Goal: Check status: Check status

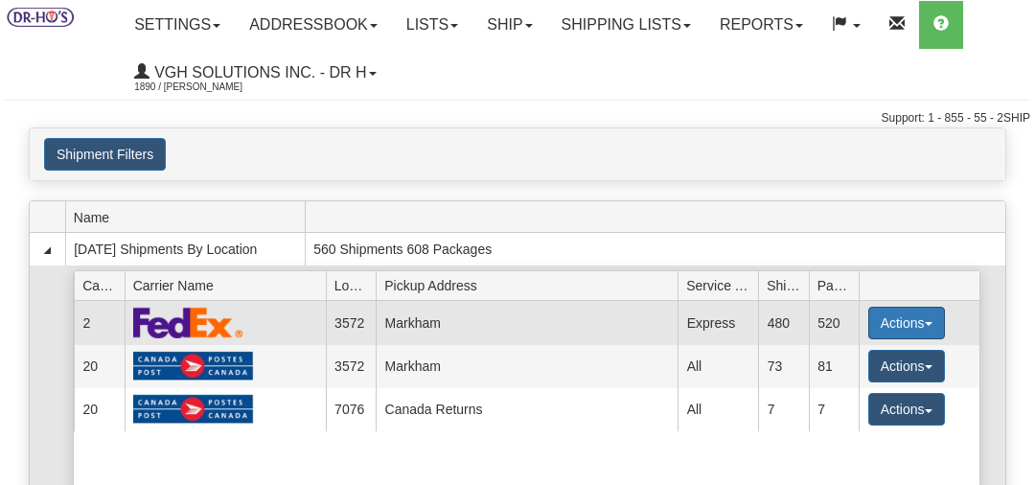
click at [895, 322] on button "Actions" at bounding box center [907, 323] width 77 height 33
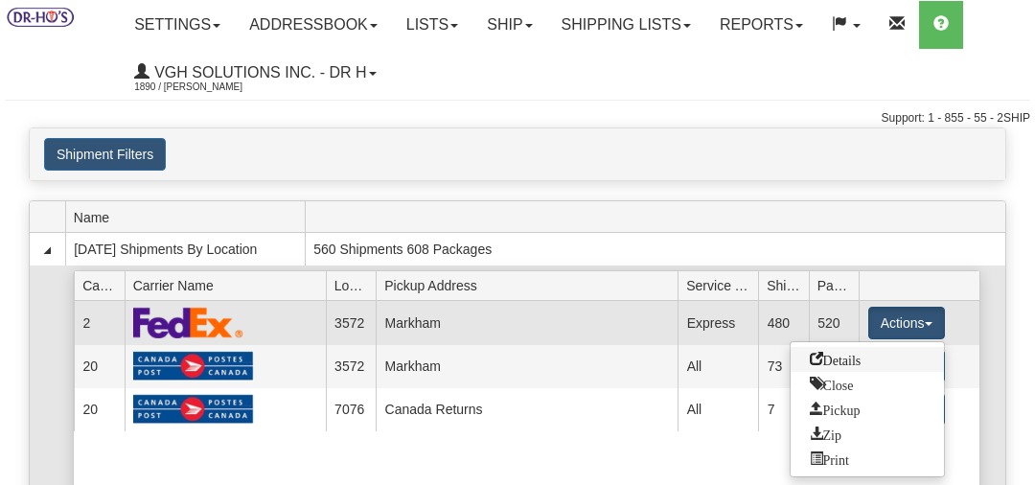
click at [858, 355] on span "Details" at bounding box center [836, 358] width 52 height 13
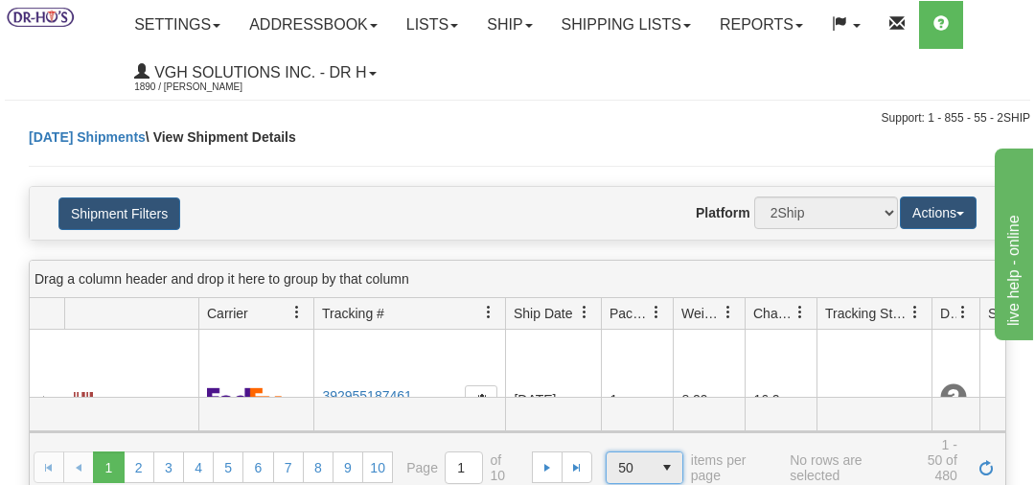
click at [664, 465] on span "select" at bounding box center [667, 468] width 31 height 31
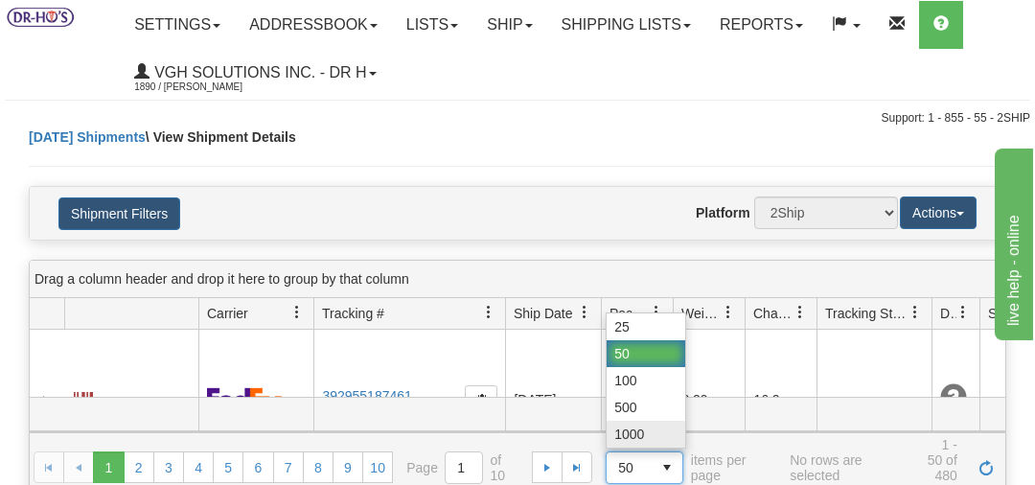
click at [632, 435] on span "1000" at bounding box center [630, 434] width 30 height 19
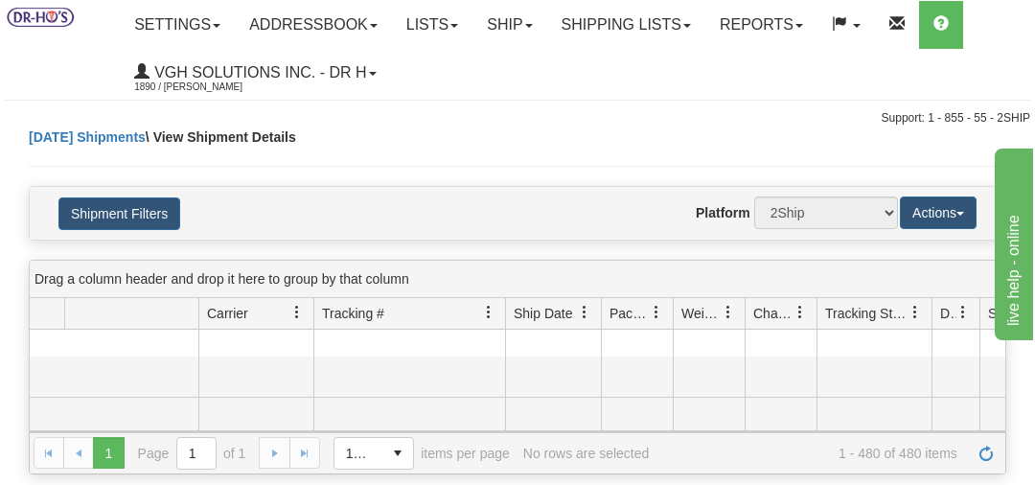
scroll to position [390, 0]
click at [488, 308] on span at bounding box center [488, 312] width 15 height 15
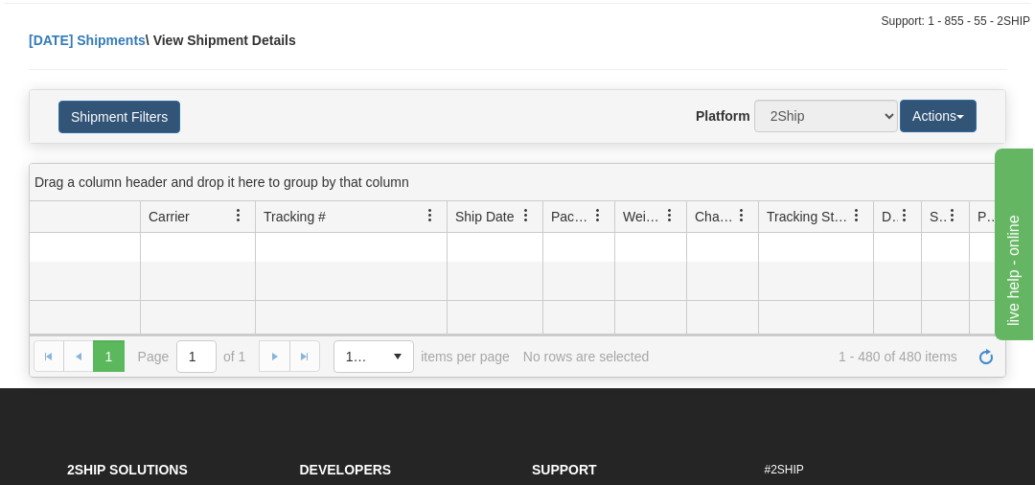
scroll to position [0, 0]
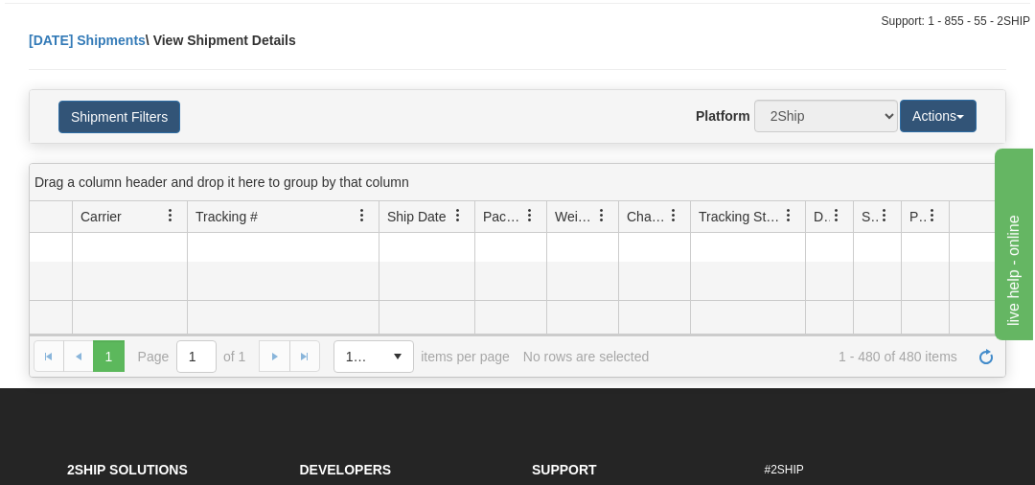
click at [457, 210] on span at bounding box center [458, 215] width 15 height 15
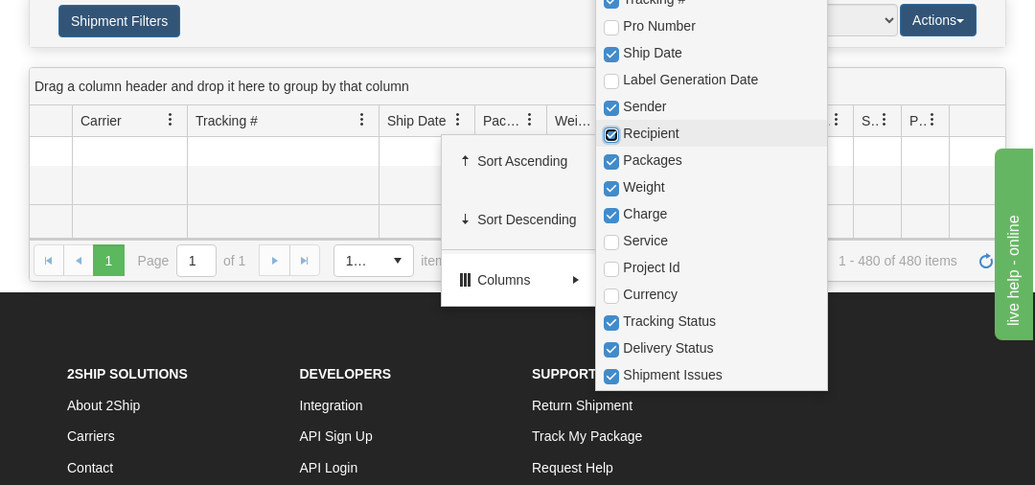
click at [611, 128] on input "checkbox" at bounding box center [611, 135] width 15 height 15
checkbox input "false"
checkbox input "true"
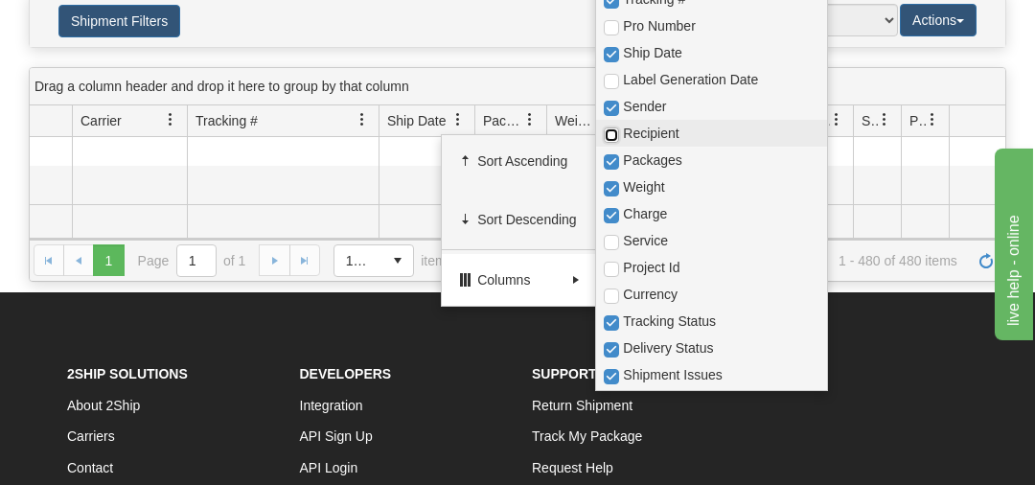
checkbox input "true"
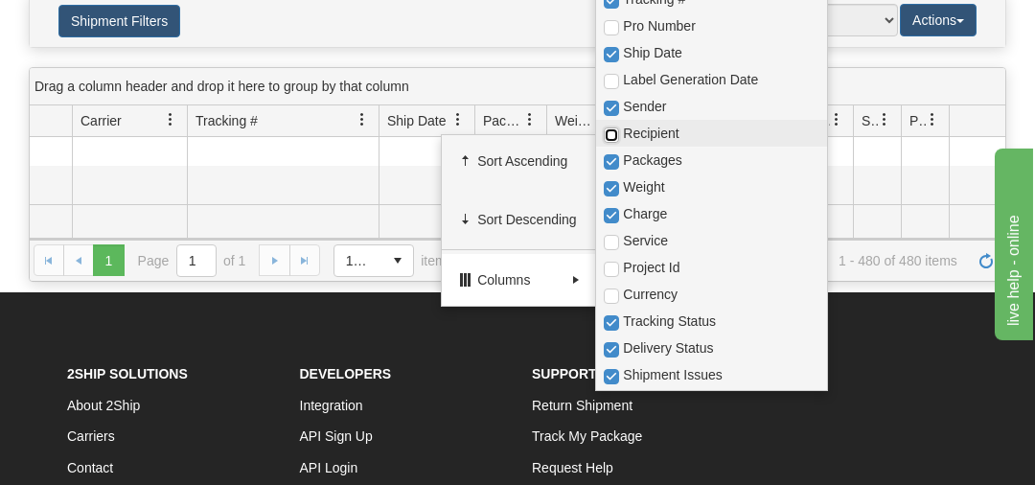
checkbox input "true"
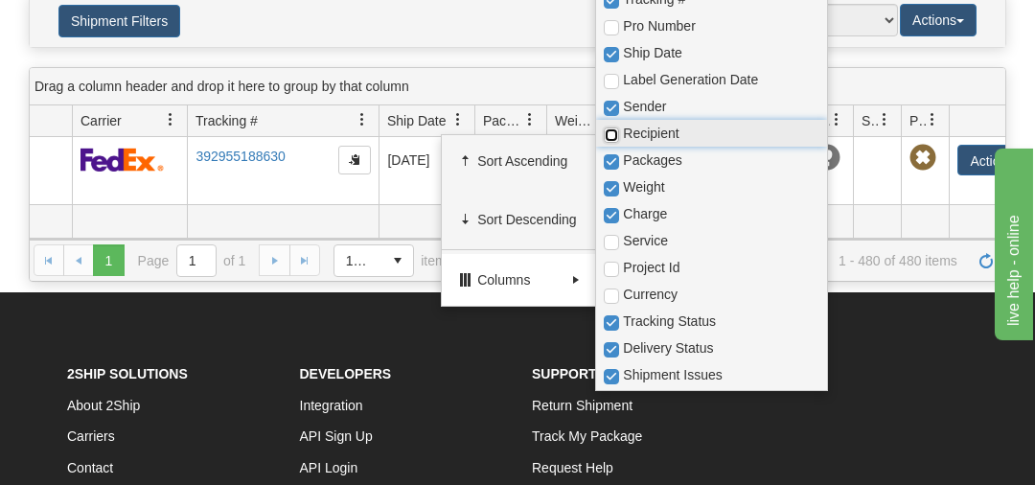
click at [611, 133] on input "checkbox" at bounding box center [611, 135] width 15 height 15
checkbox input "true"
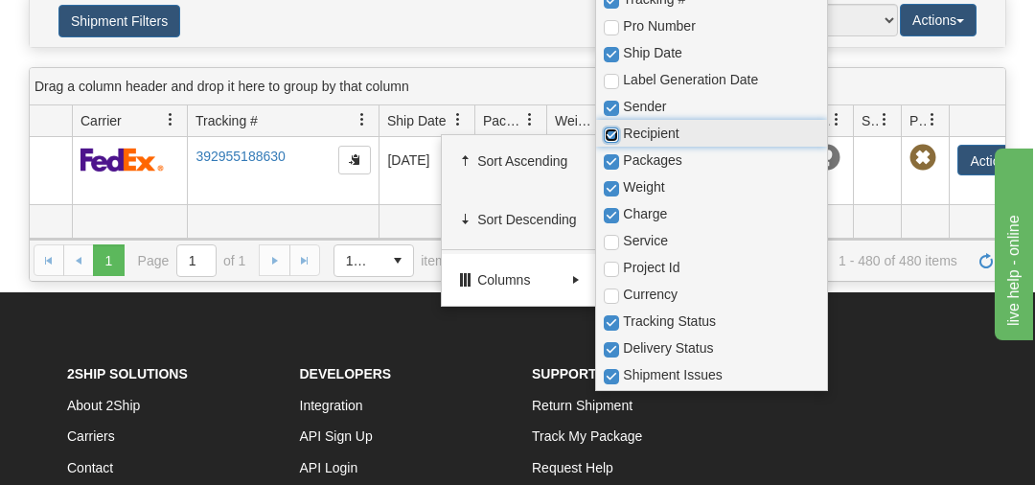
checkbox input "true"
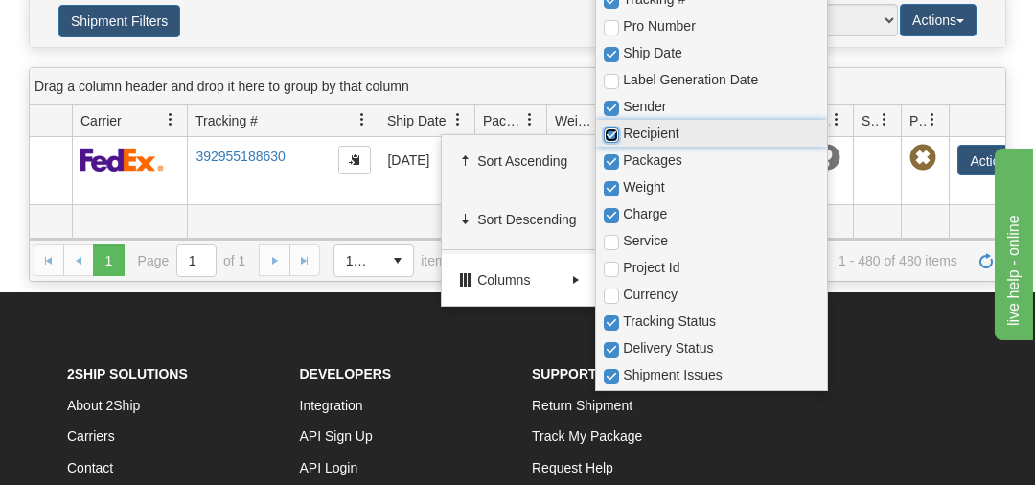
checkbox input "true"
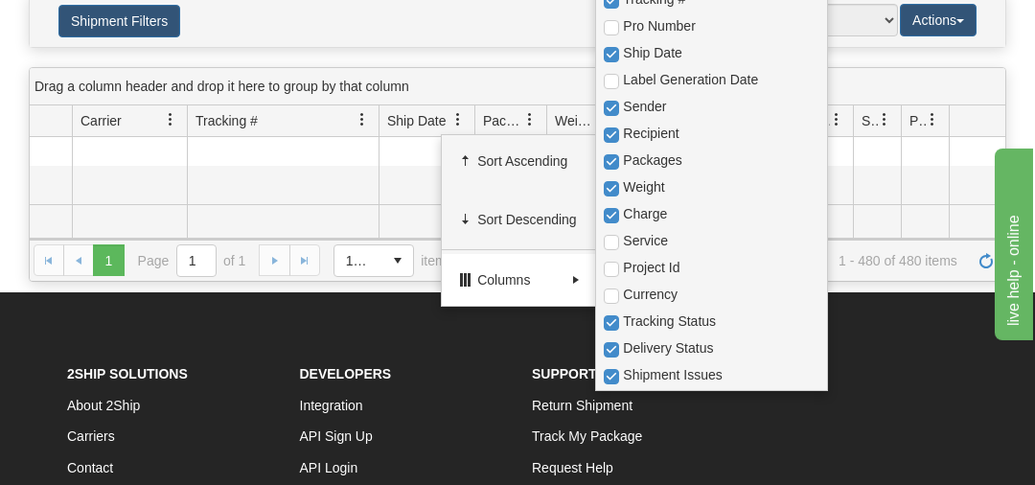
click at [539, 14] on div "Website Agent Nothing selected Client User Platform 2Ship Imported" at bounding box center [557, 20] width 710 height 33
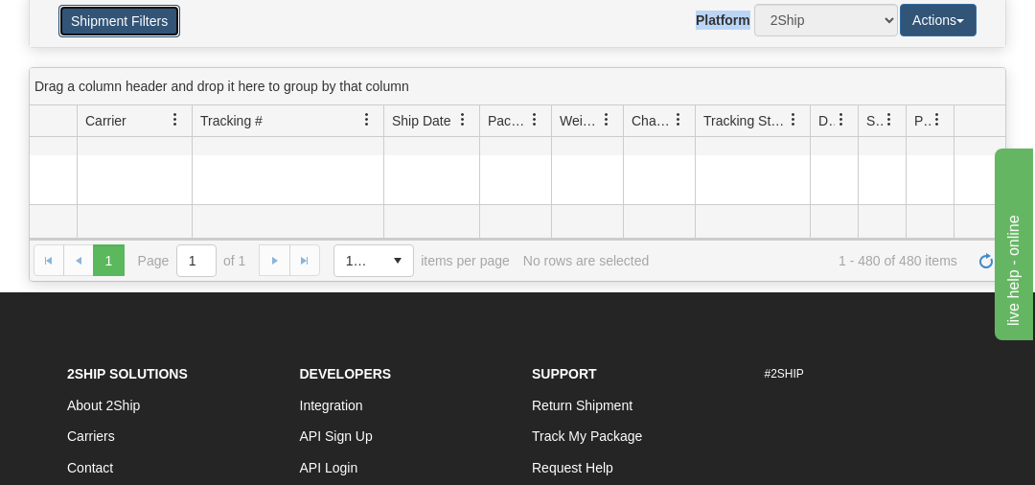
click at [155, 20] on button "Shipment Filters" at bounding box center [119, 21] width 122 height 33
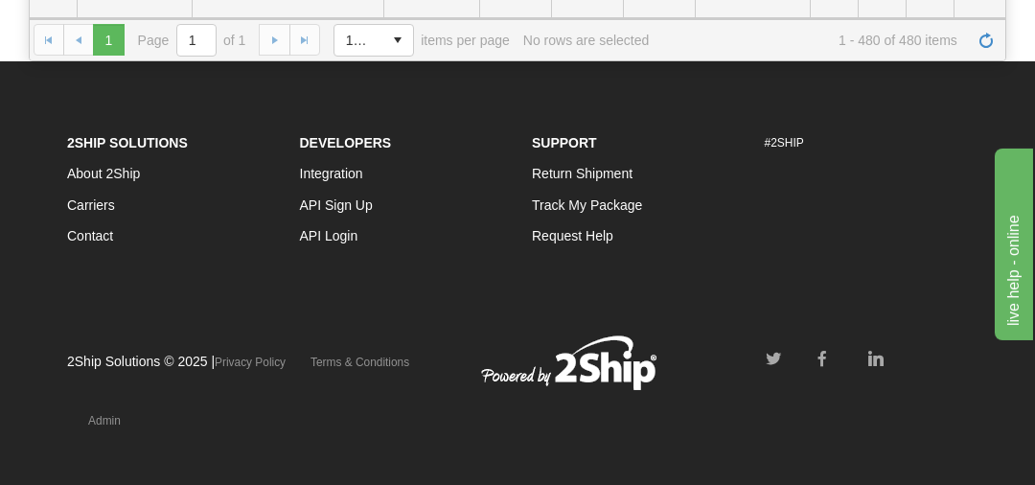
scroll to position [694, 0]
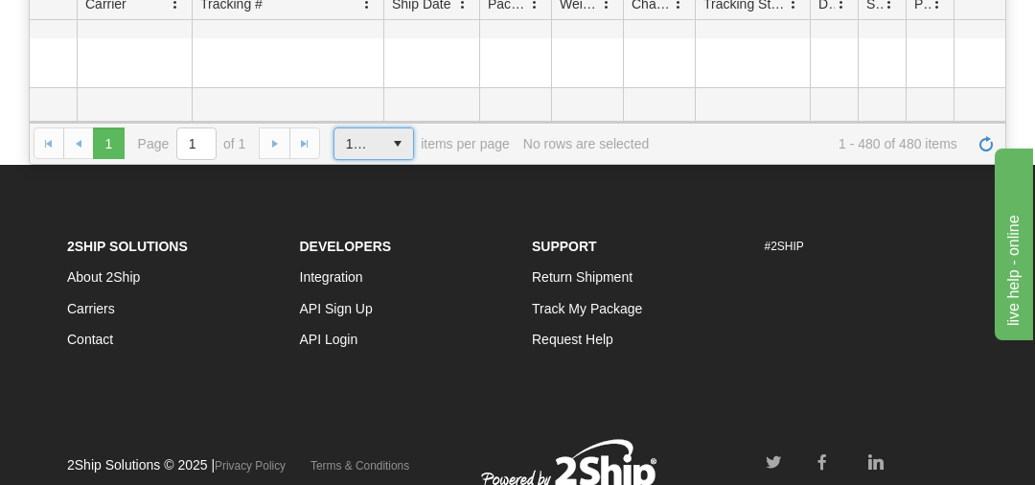
click at [400, 137] on span "select" at bounding box center [398, 143] width 31 height 31
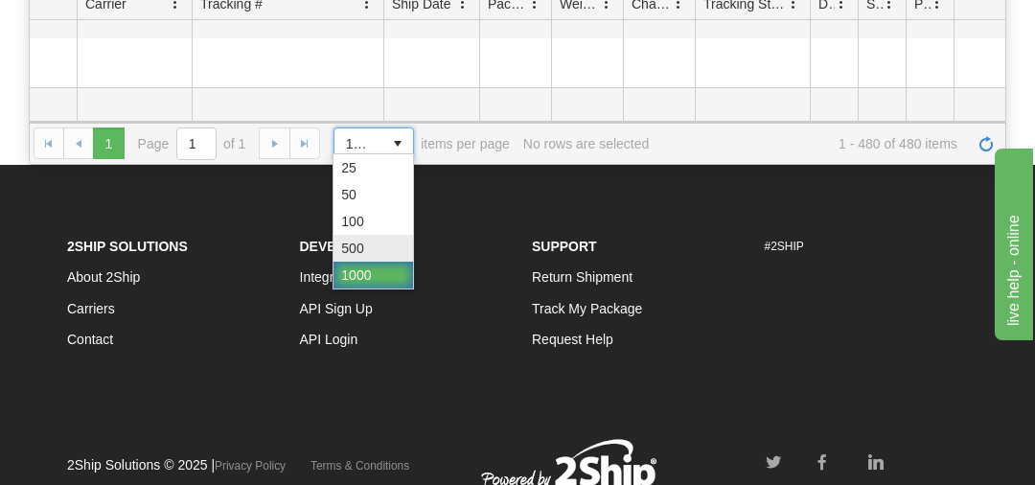
click at [349, 250] on span "500" at bounding box center [352, 248] width 22 height 19
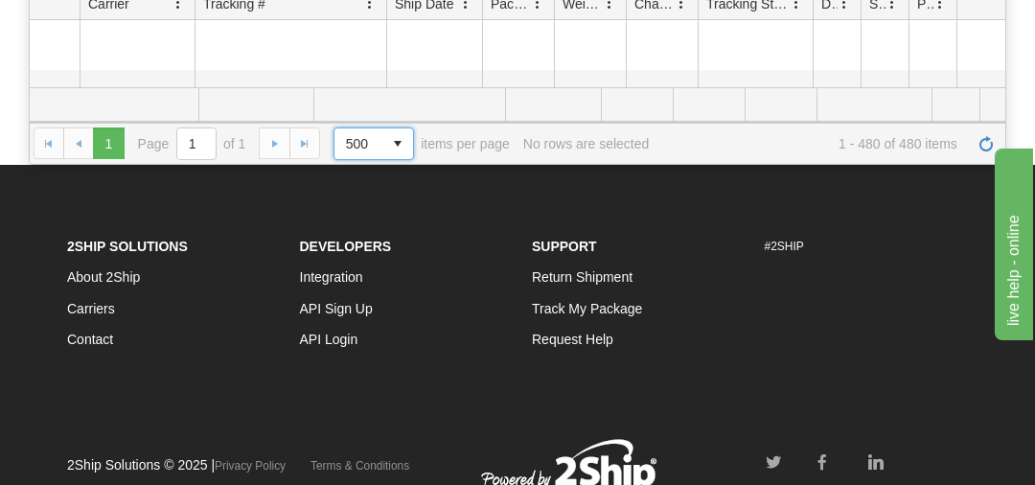
scroll to position [128, 0]
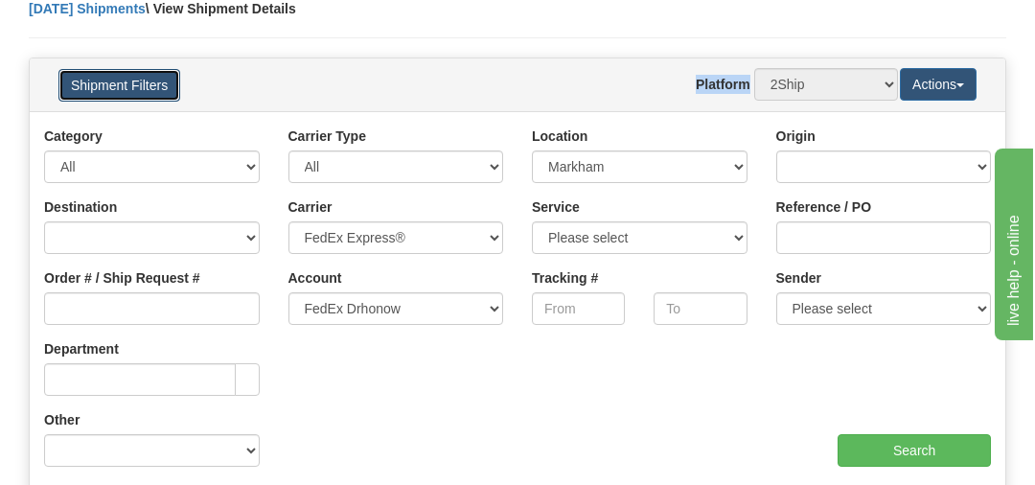
click at [138, 82] on button "Shipment Filters" at bounding box center [119, 85] width 122 height 33
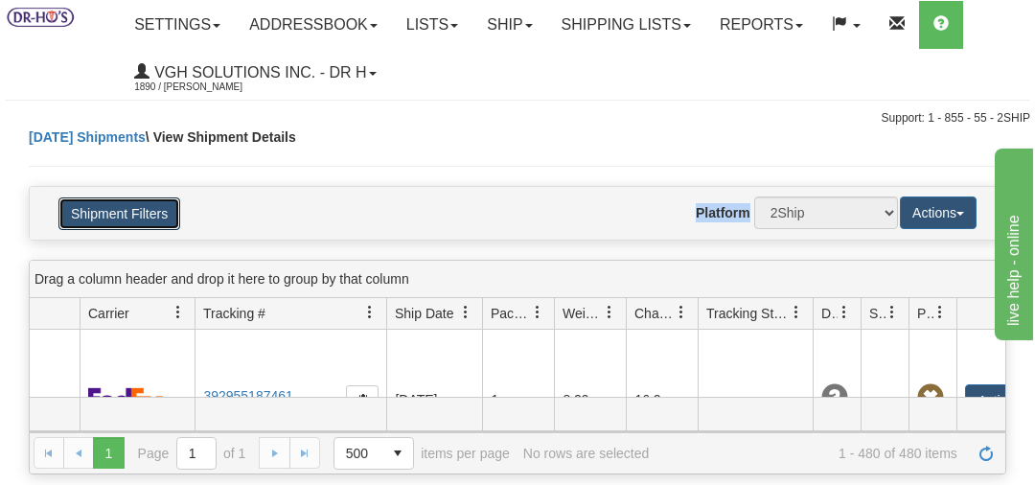
scroll to position [0, 0]
click at [181, 305] on span at bounding box center [178, 312] width 15 height 15
